Goal: Entertainment & Leisure: Consume media (video, audio)

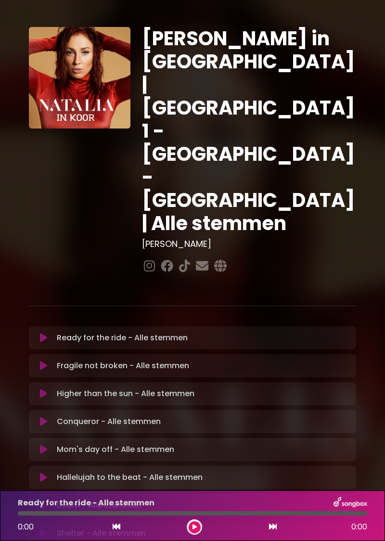
click at [99, 326] on div "Ready for the ride - Alle stemmen Loading Track... Your Feedback" at bounding box center [192, 337] width 327 height 23
click at [193, 528] on icon at bounding box center [195, 527] width 4 height 6
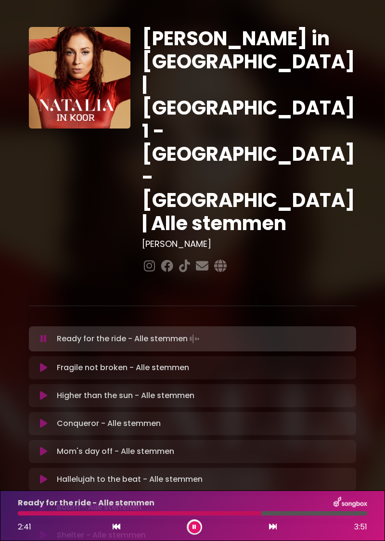
click at [195, 531] on button at bounding box center [195, 527] width 12 height 12
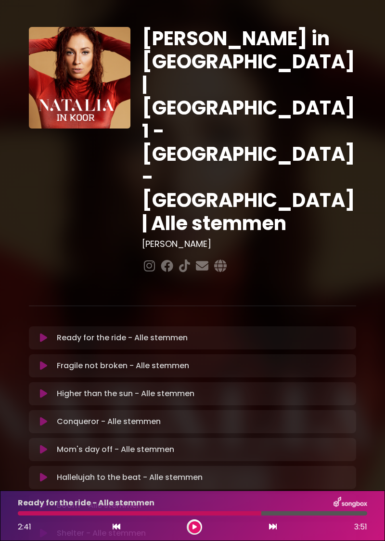
click at [94, 332] on p "Ready for the ride - Alle stemmen Loading Track..." at bounding box center [122, 338] width 131 height 12
click at [53, 332] on div "Ready for the ride - Alle stemmen Loading Track..." at bounding box center [201, 338] width 297 height 12
click at [51, 333] on button at bounding box center [44, 338] width 18 height 10
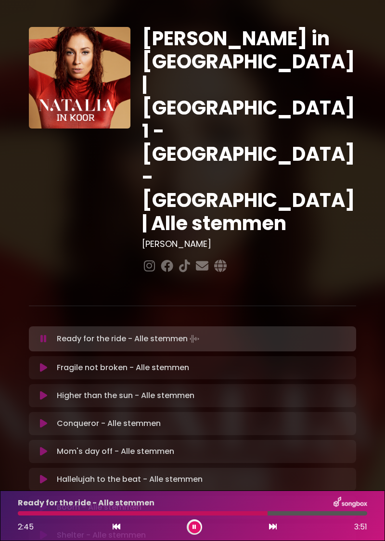
click at [119, 528] on icon at bounding box center [117, 527] width 8 height 8
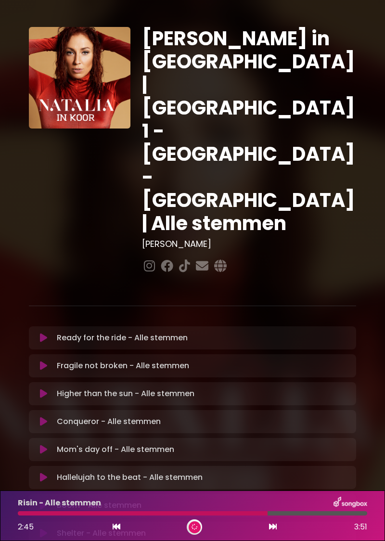
click at [114, 326] on div "Ready for the ride - Alle stemmen Loading Track... Your Feedback" at bounding box center [192, 337] width 327 height 23
click at [52, 333] on button at bounding box center [44, 338] width 18 height 10
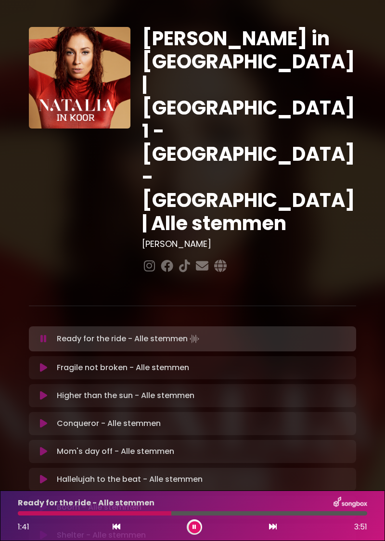
click at [196, 532] on button at bounding box center [195, 527] width 12 height 12
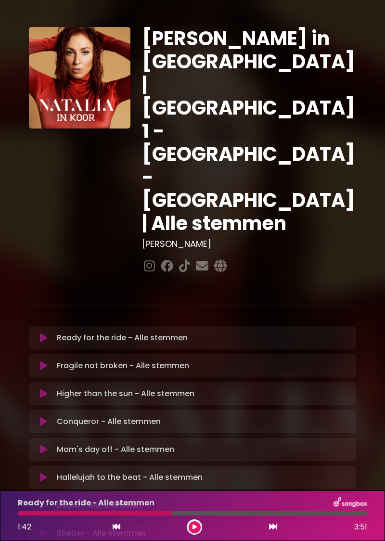
click at [198, 531] on button at bounding box center [195, 527] width 12 height 12
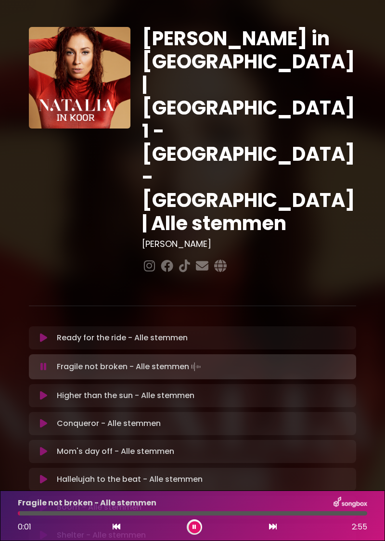
click at [39, 333] on button at bounding box center [44, 338] width 18 height 10
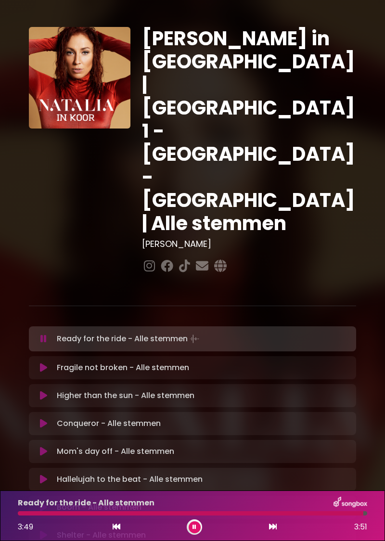
click at [197, 533] on div at bounding box center [194, 526] width 15 height 15
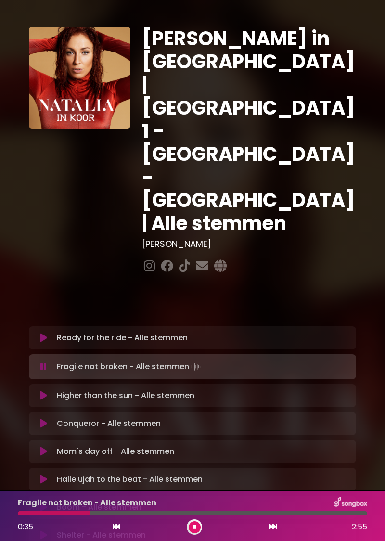
click at [197, 533] on div at bounding box center [194, 526] width 15 height 15
click at [119, 530] on icon at bounding box center [117, 527] width 8 height 8
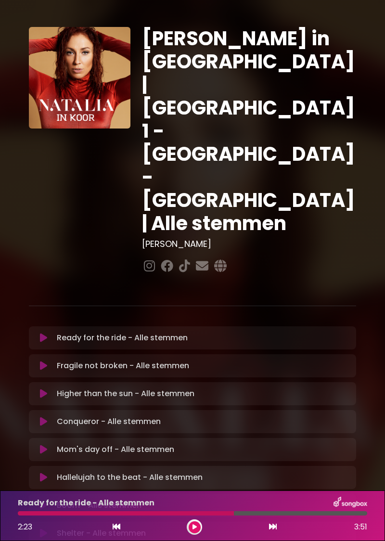
click at [191, 532] on button at bounding box center [195, 527] width 12 height 12
click at [190, 531] on div at bounding box center [194, 526] width 15 height 15
click at [335, 500] on div "Boom - Alle stemmen Loading Track..." at bounding box center [201, 506] width 297 height 12
click at [199, 527] on button at bounding box center [195, 527] width 12 height 12
click at [196, 529] on icon at bounding box center [194, 527] width 5 height 6
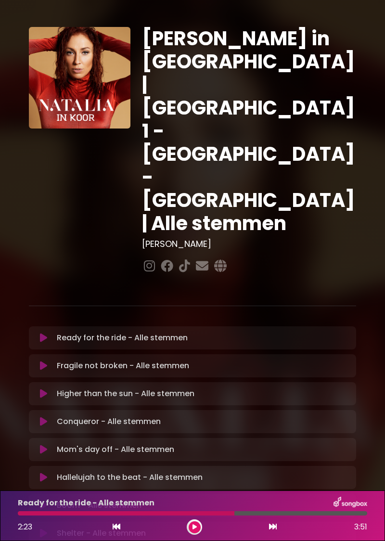
click at [196, 528] on icon at bounding box center [194, 527] width 5 height 6
click at [334, 472] on div "Hallelujah to the beat - Alle stemmen Loading Track..." at bounding box center [201, 478] width 297 height 12
click at [198, 528] on button at bounding box center [195, 527] width 12 height 12
click at [193, 531] on button at bounding box center [195, 527] width 12 height 12
